Goal: Task Accomplishment & Management: Use online tool/utility

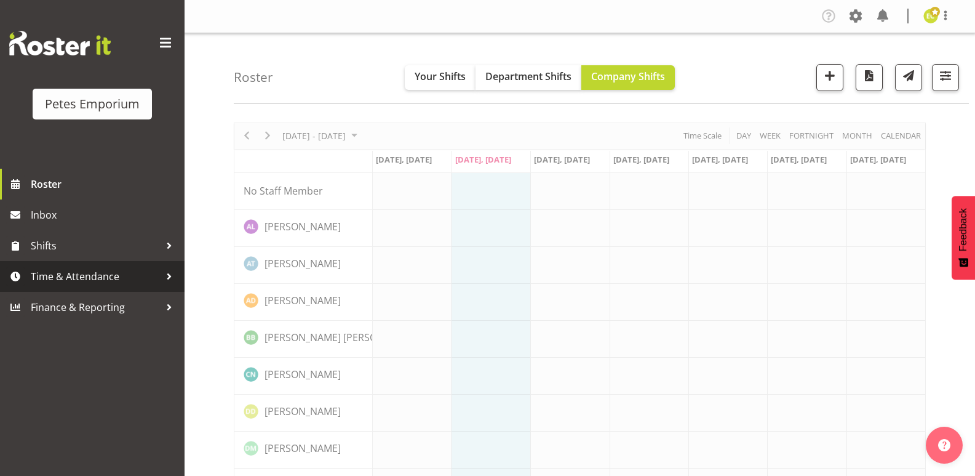
click at [102, 278] on span "Time & Attendance" at bounding box center [95, 276] width 129 height 18
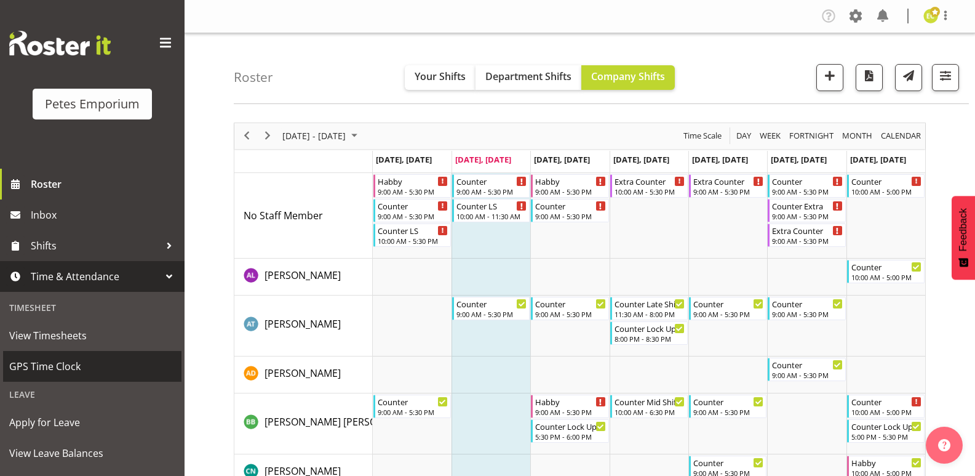
click at [94, 366] on span "GPS Time Clock" at bounding box center [92, 366] width 166 height 18
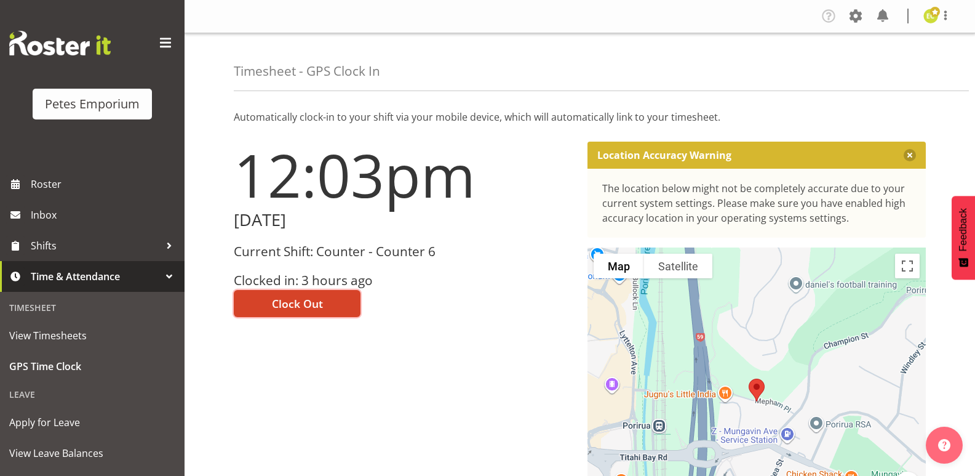
click at [320, 297] on span "Clock Out" at bounding box center [297, 303] width 51 height 16
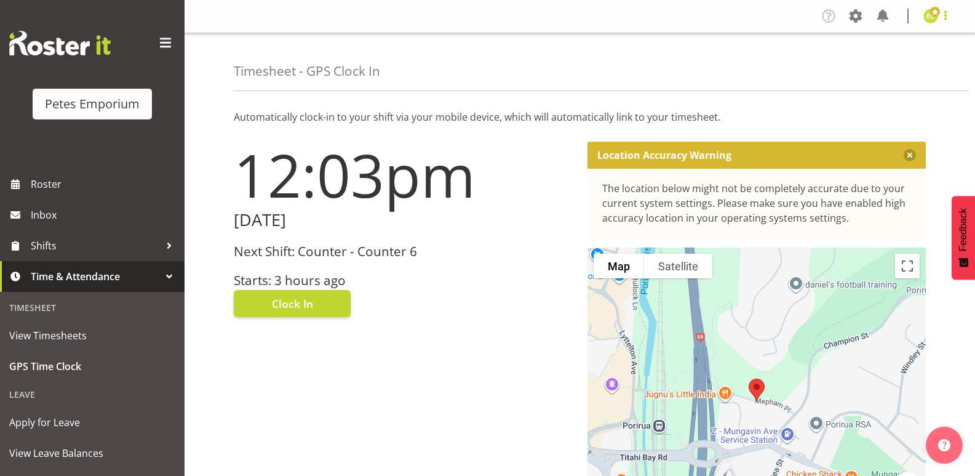
click at [941, 10] on span at bounding box center [945, 15] width 15 height 15
click at [889, 64] on link "Log Out" at bounding box center [894, 65] width 118 height 22
